Goal: Navigation & Orientation: Find specific page/section

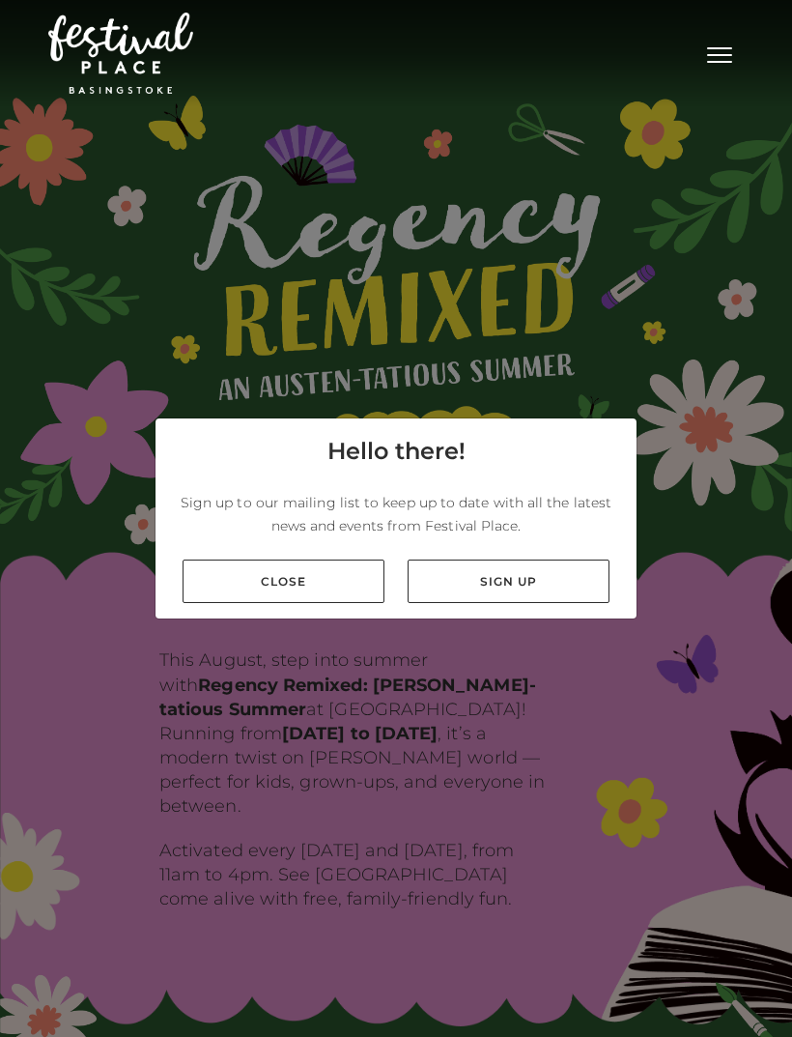
click at [243, 603] on link "Close" at bounding box center [284, 580] width 202 height 43
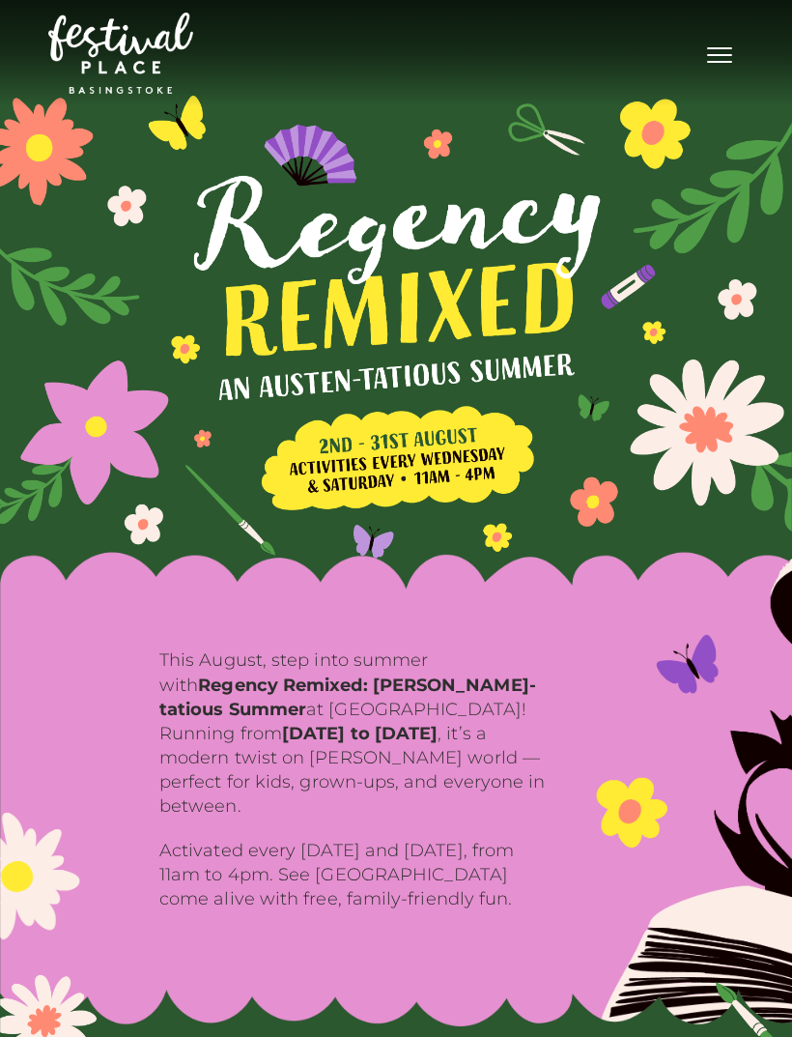
click at [724, 59] on button "Toggle navigation" at bounding box center [720, 53] width 48 height 28
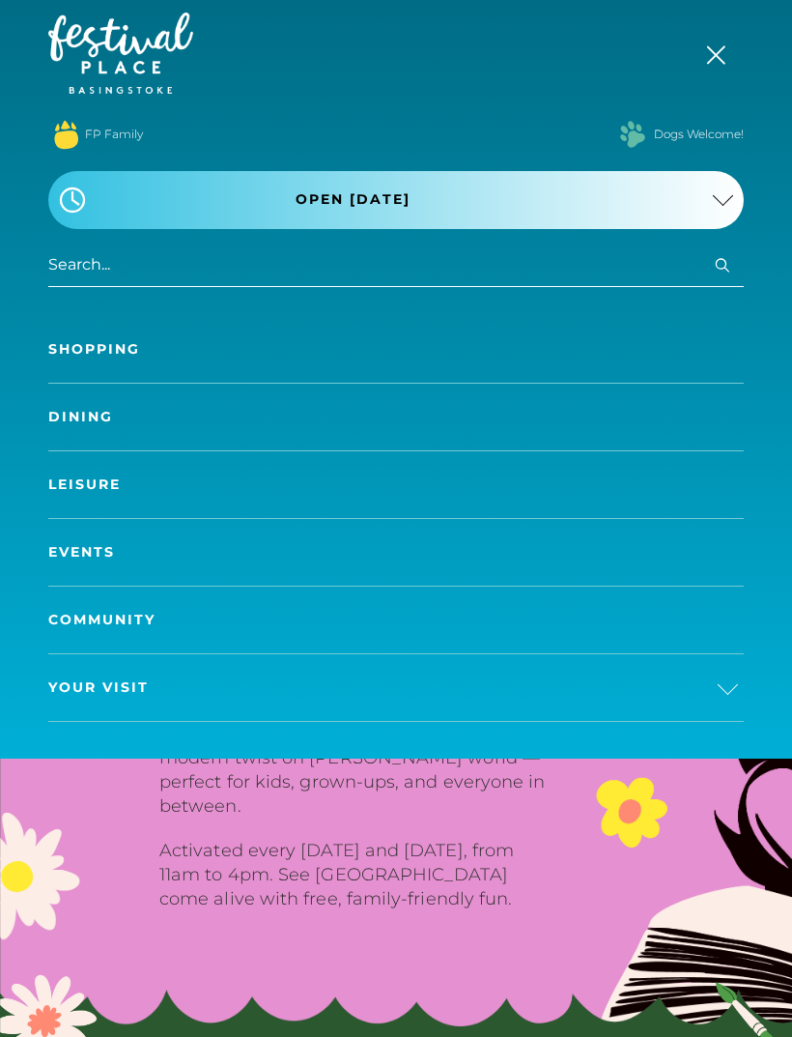
click at [83, 353] on link "Shopping" at bounding box center [396, 349] width 696 height 67
click at [86, 420] on link "Dining" at bounding box center [396, 417] width 696 height 67
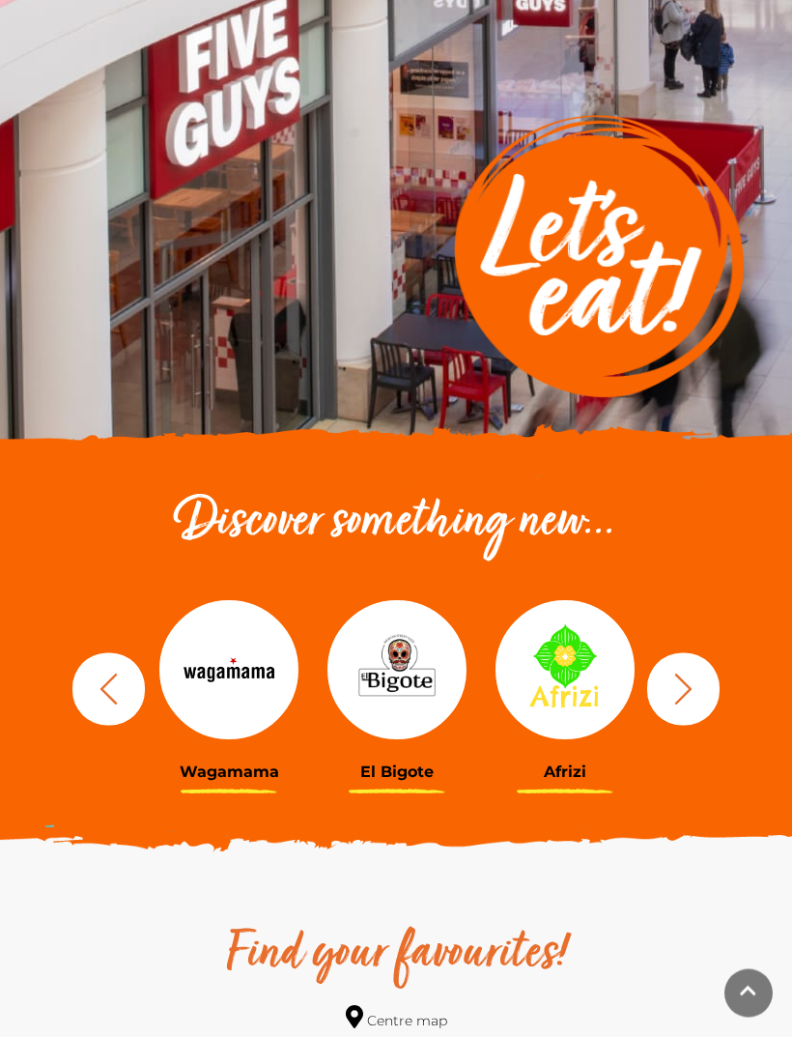
scroll to position [223, 0]
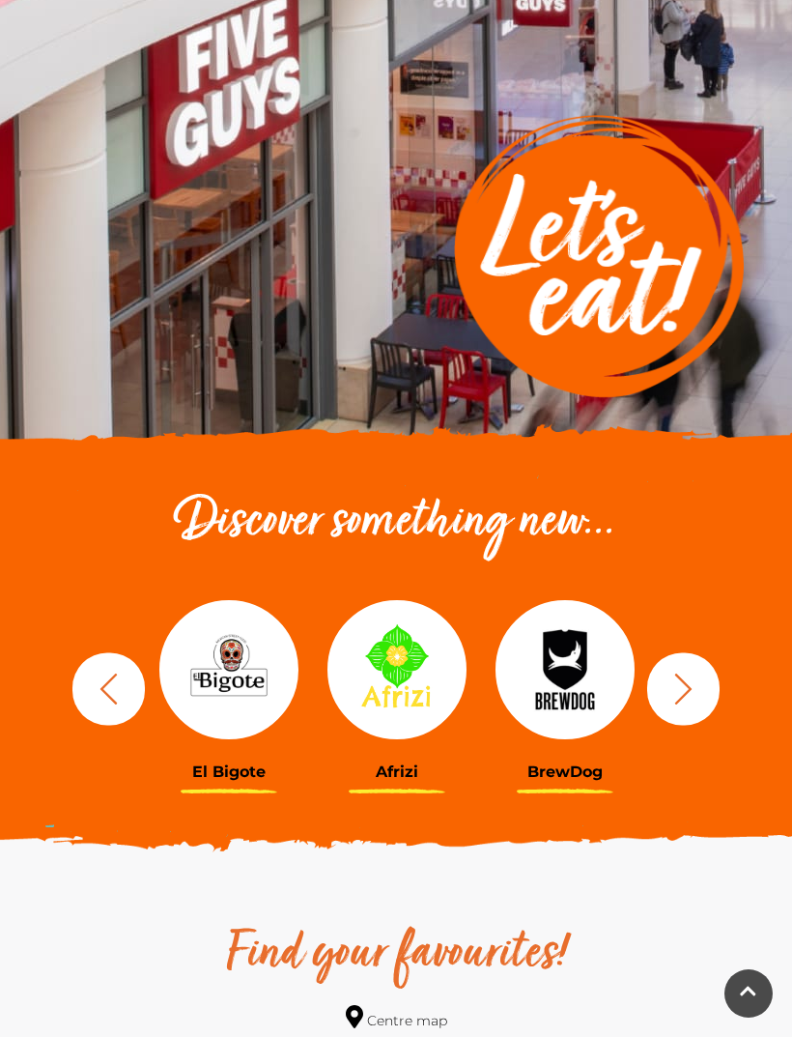
click at [699, 700] on icon "button" at bounding box center [684, 689] width 36 height 36
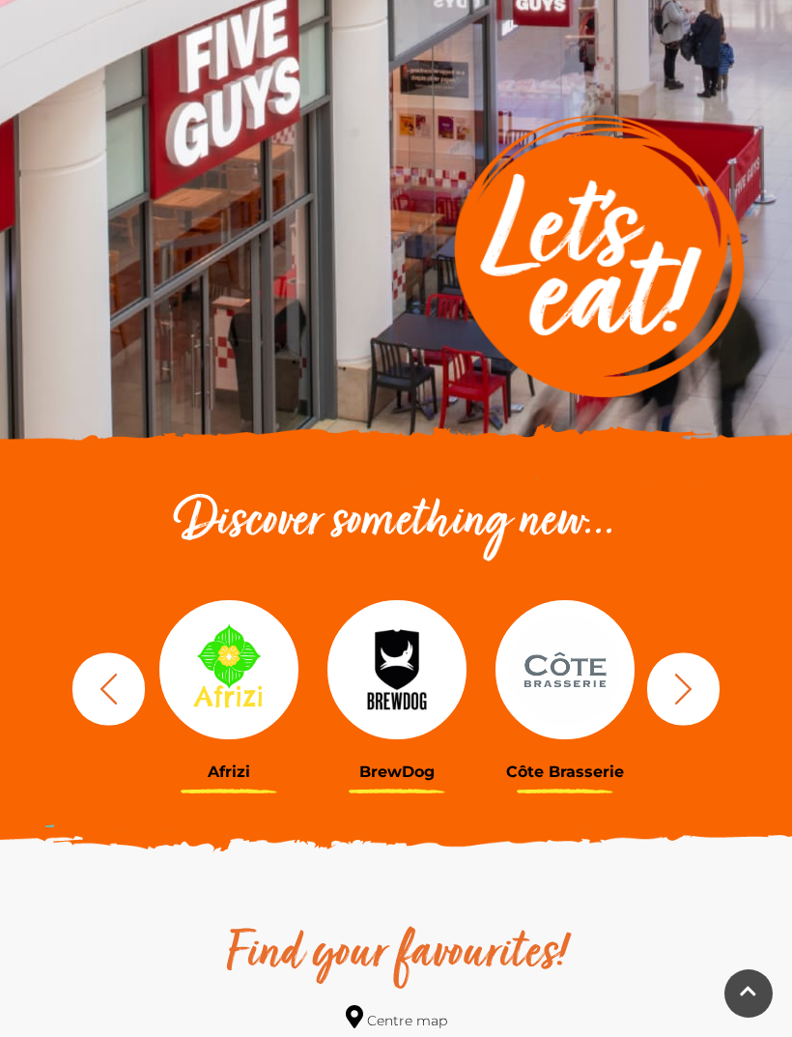
click at [703, 685] on button "button" at bounding box center [683, 688] width 72 height 72
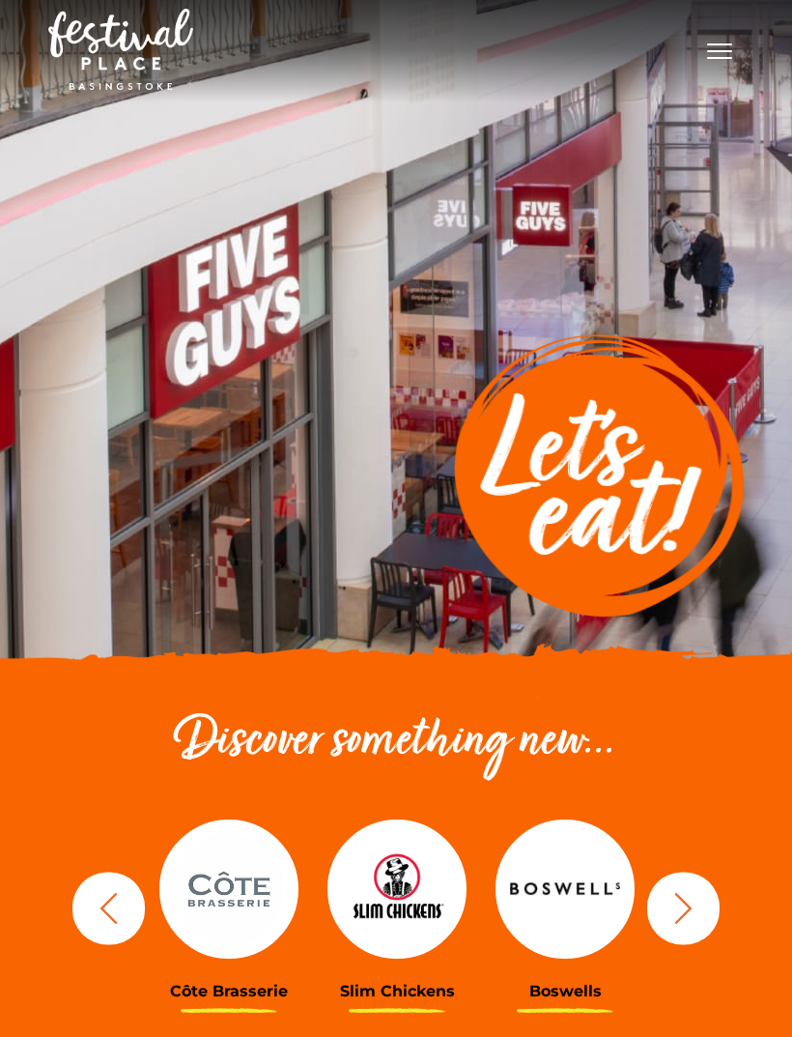
scroll to position [0, 0]
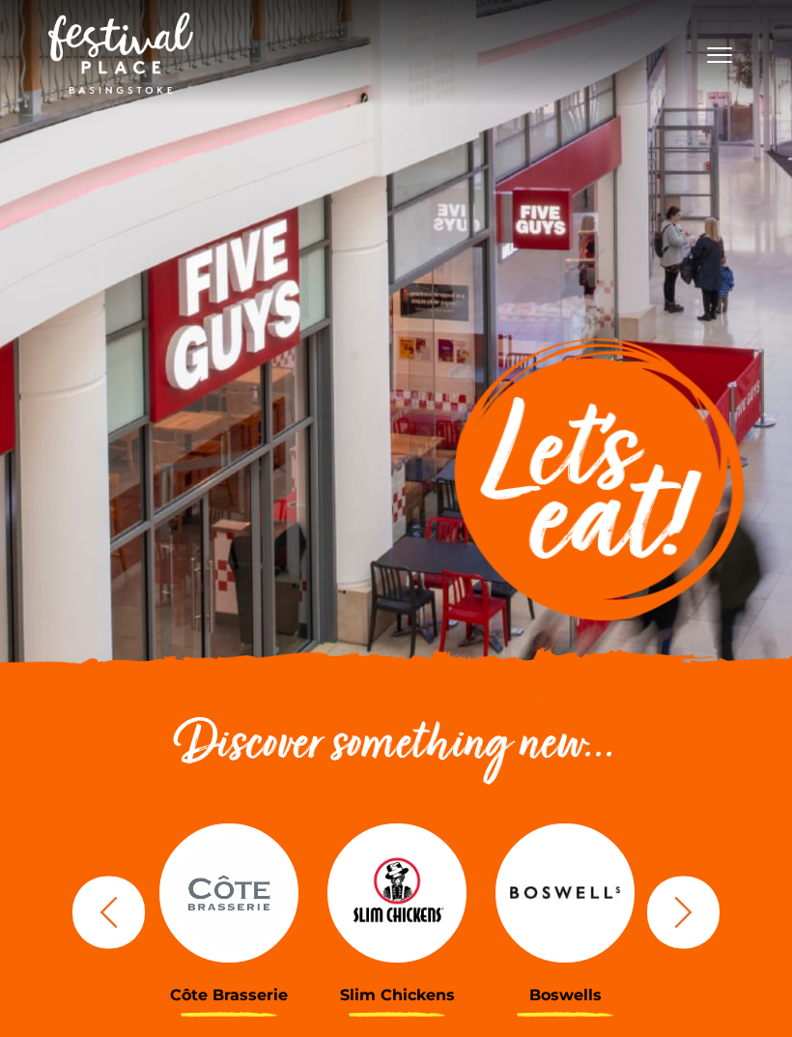
click at [730, 61] on button "Toggle navigation" at bounding box center [720, 53] width 48 height 28
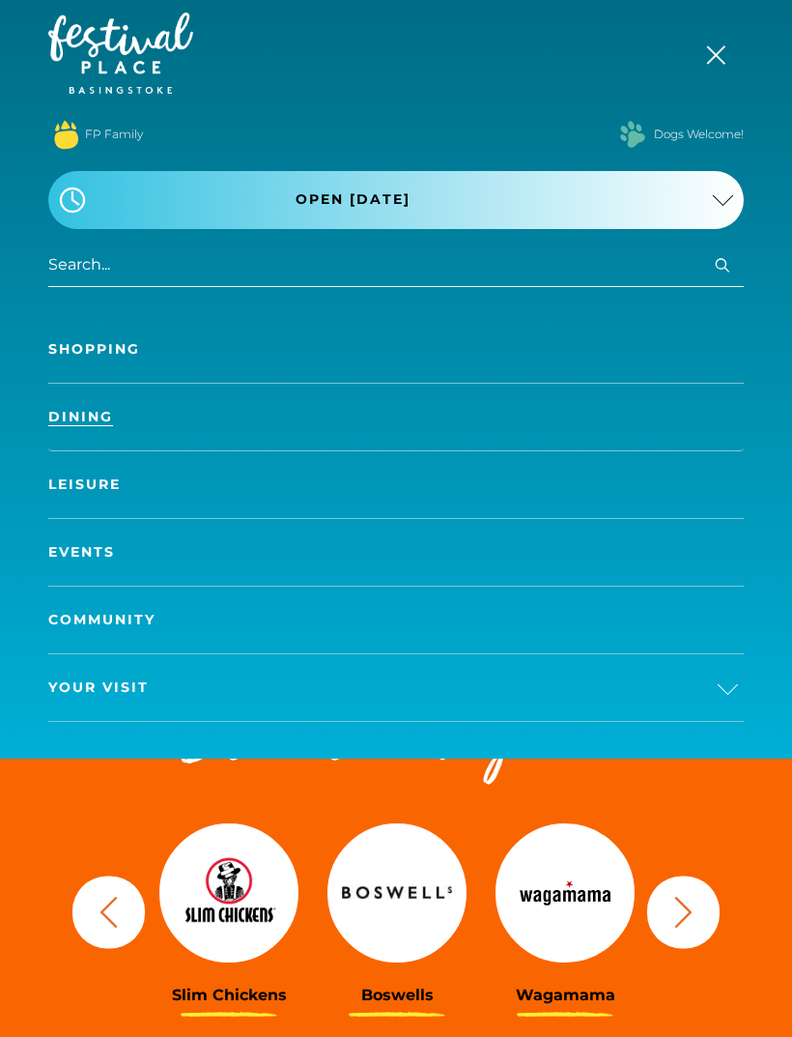
click at [82, 351] on link "Shopping" at bounding box center [396, 349] width 696 height 67
